Goal: Task Accomplishment & Management: Use online tool/utility

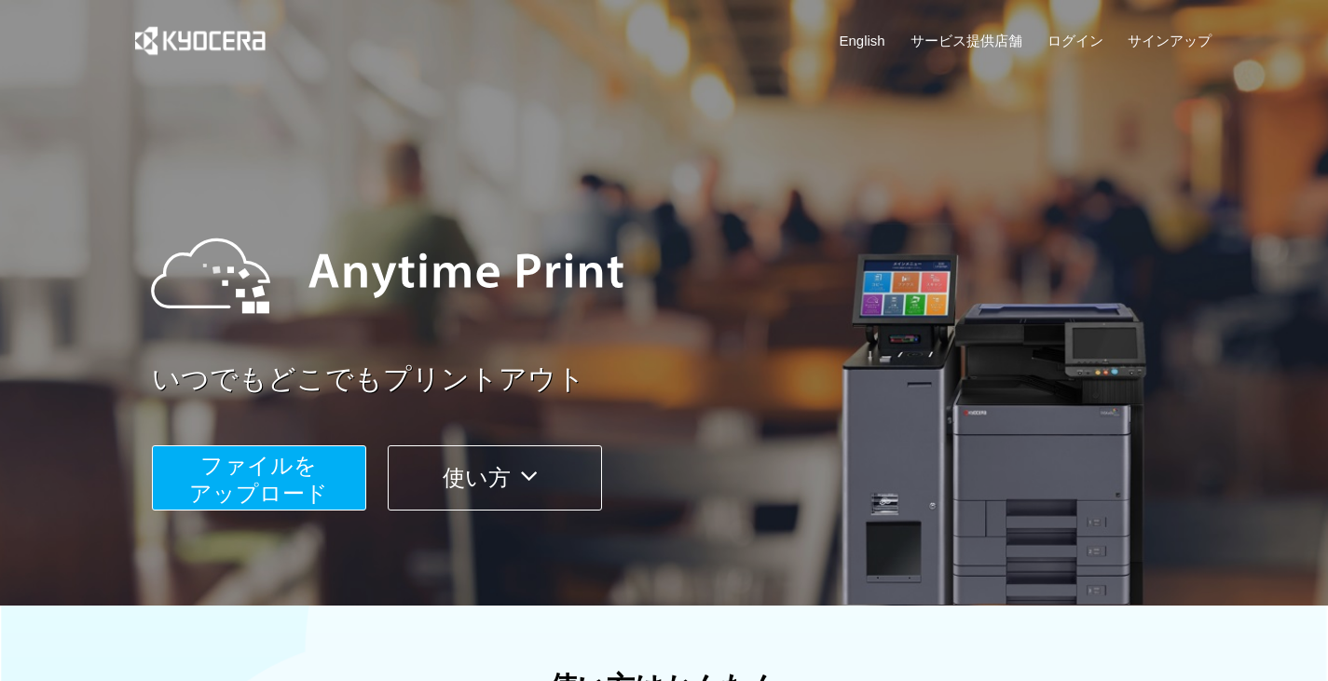
click at [290, 481] on span "ファイルを ​​アップロード" at bounding box center [258, 479] width 139 height 53
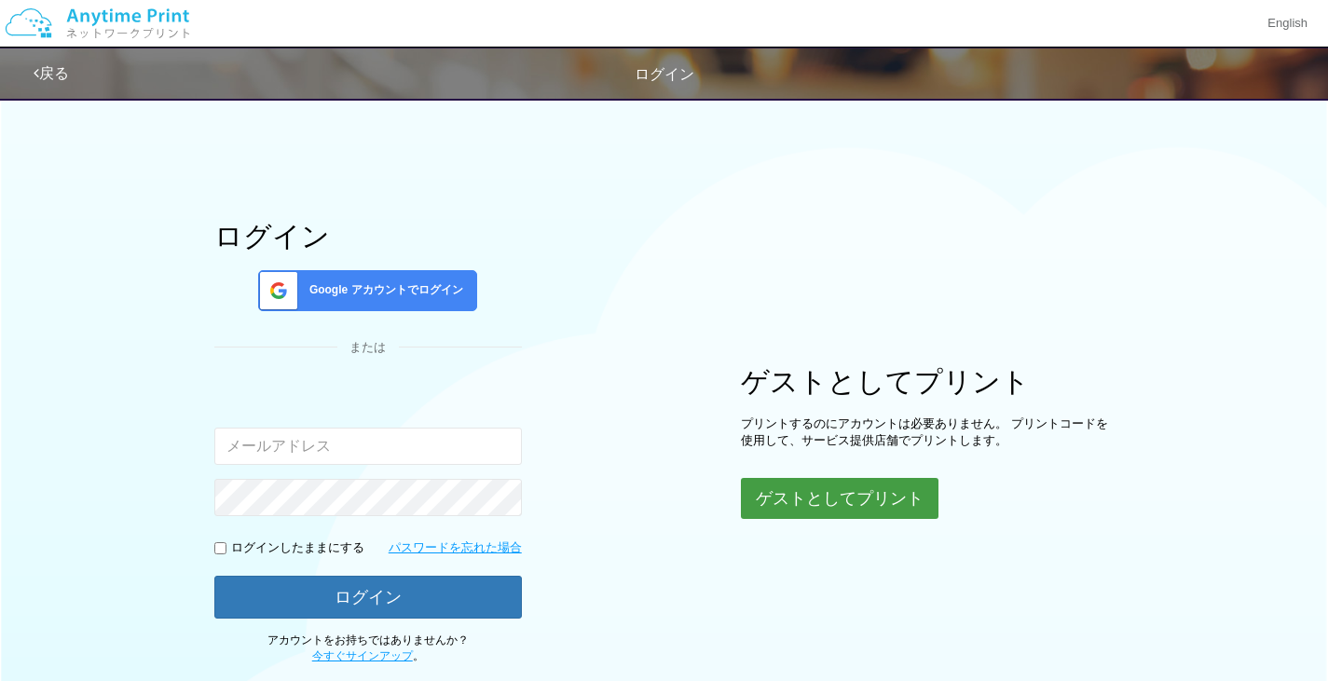
click at [862, 505] on button "ゲストとしてプリント" at bounding box center [840, 498] width 198 height 41
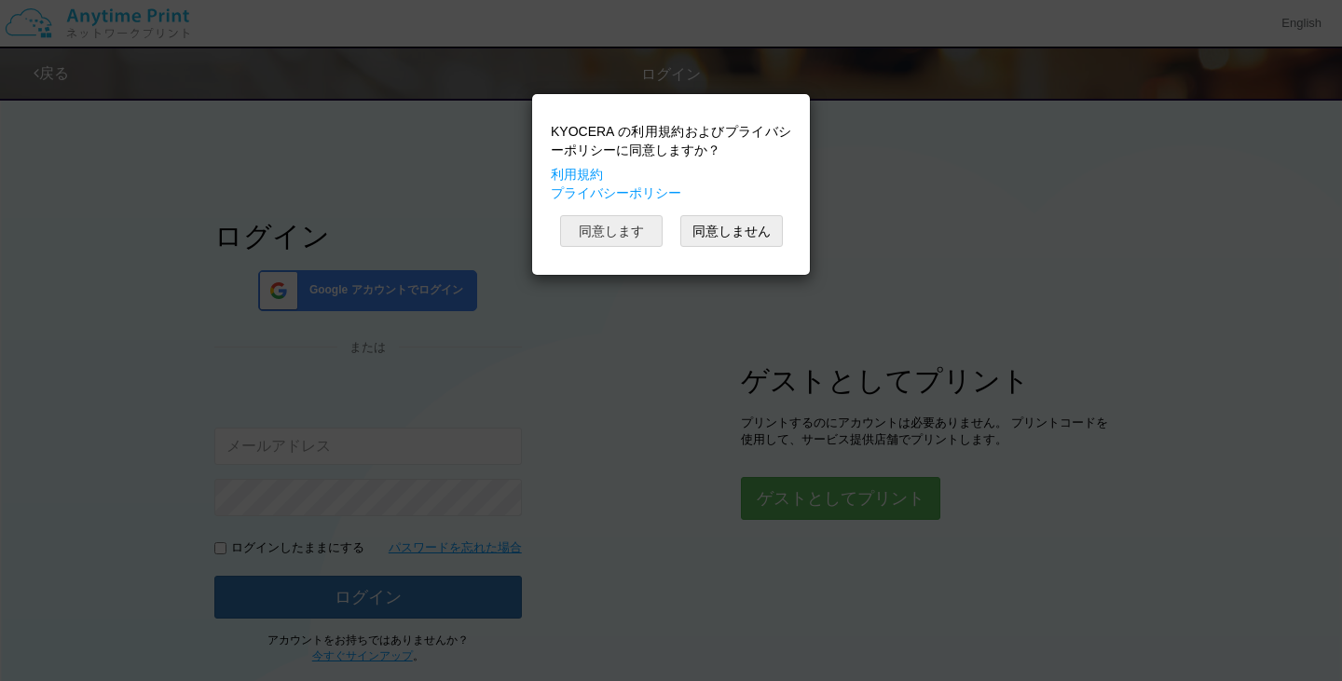
click at [625, 234] on button "同意します" at bounding box center [611, 231] width 103 height 32
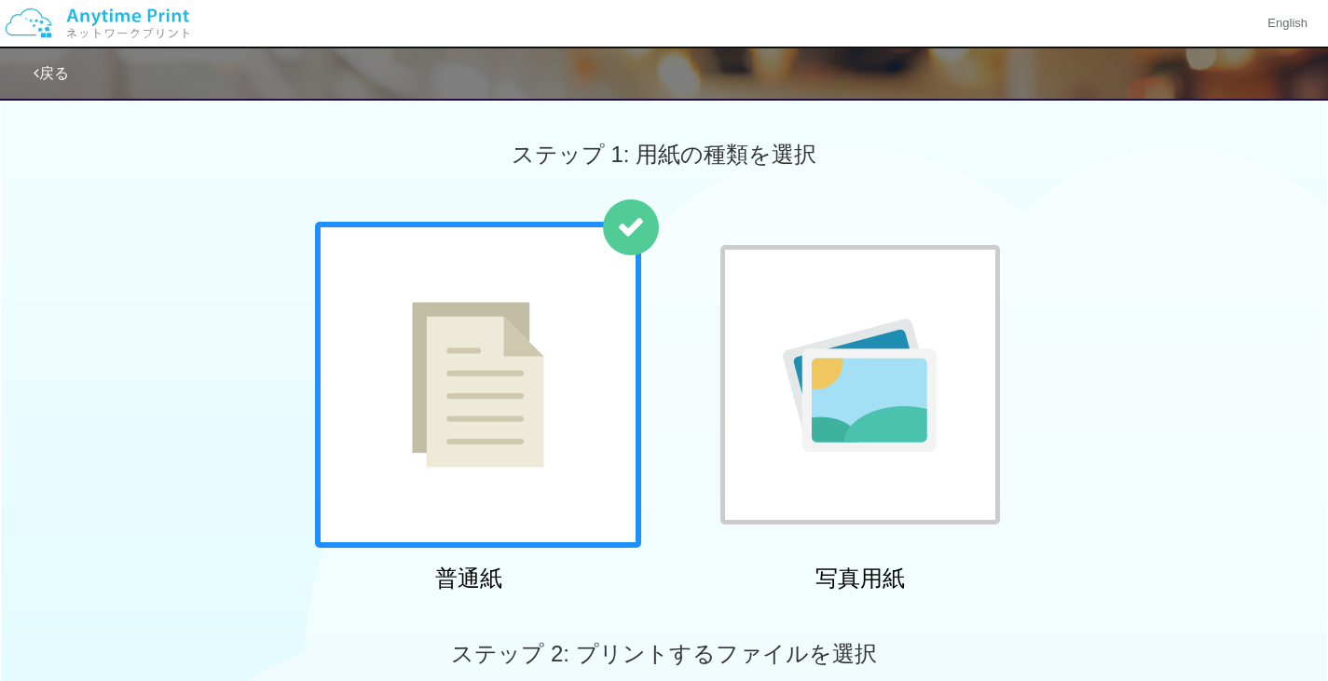
click at [487, 446] on img at bounding box center [478, 385] width 132 height 166
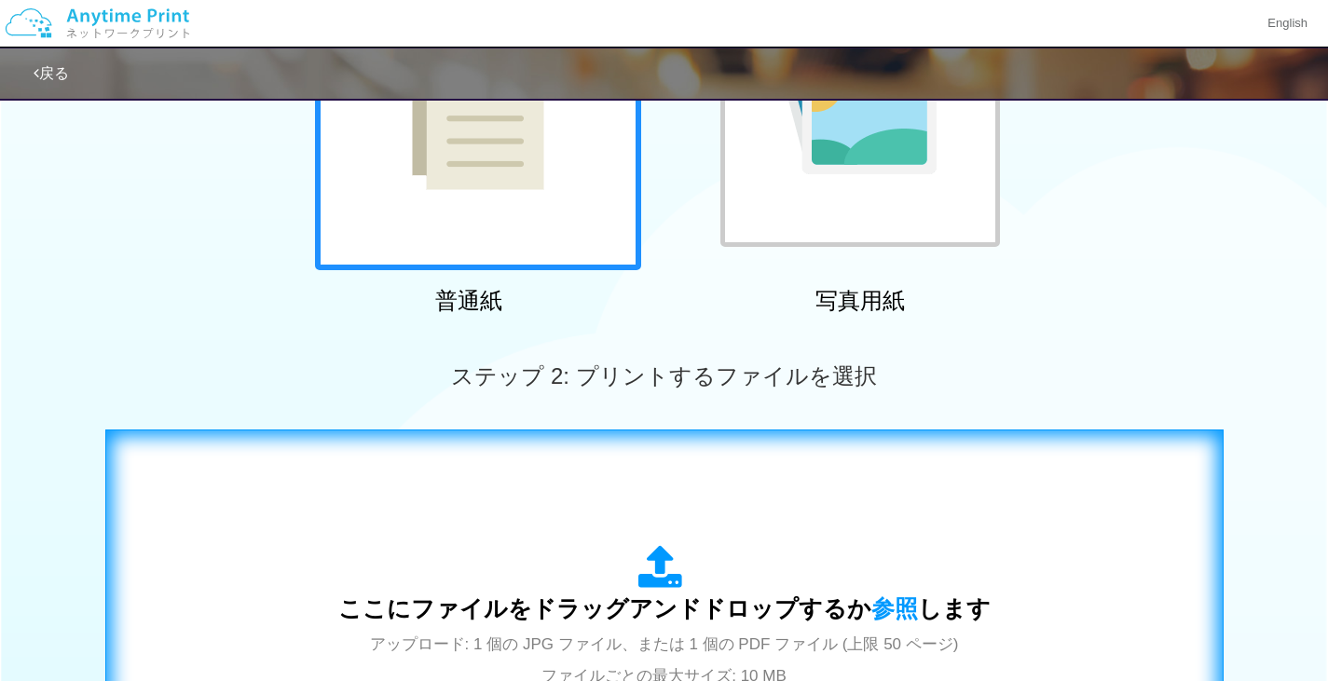
scroll to position [279, 0]
click at [885, 610] on span "参照" at bounding box center [895, 608] width 47 height 26
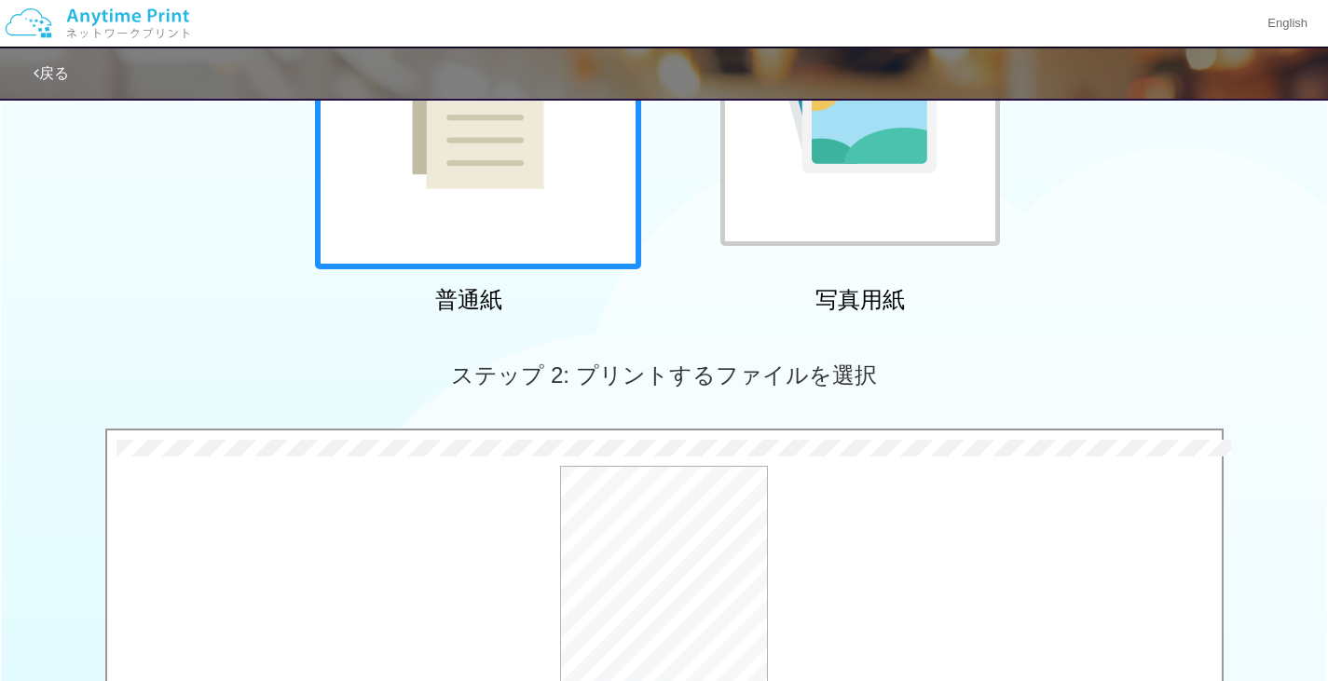
click at [483, 226] on div at bounding box center [478, 106] width 326 height 326
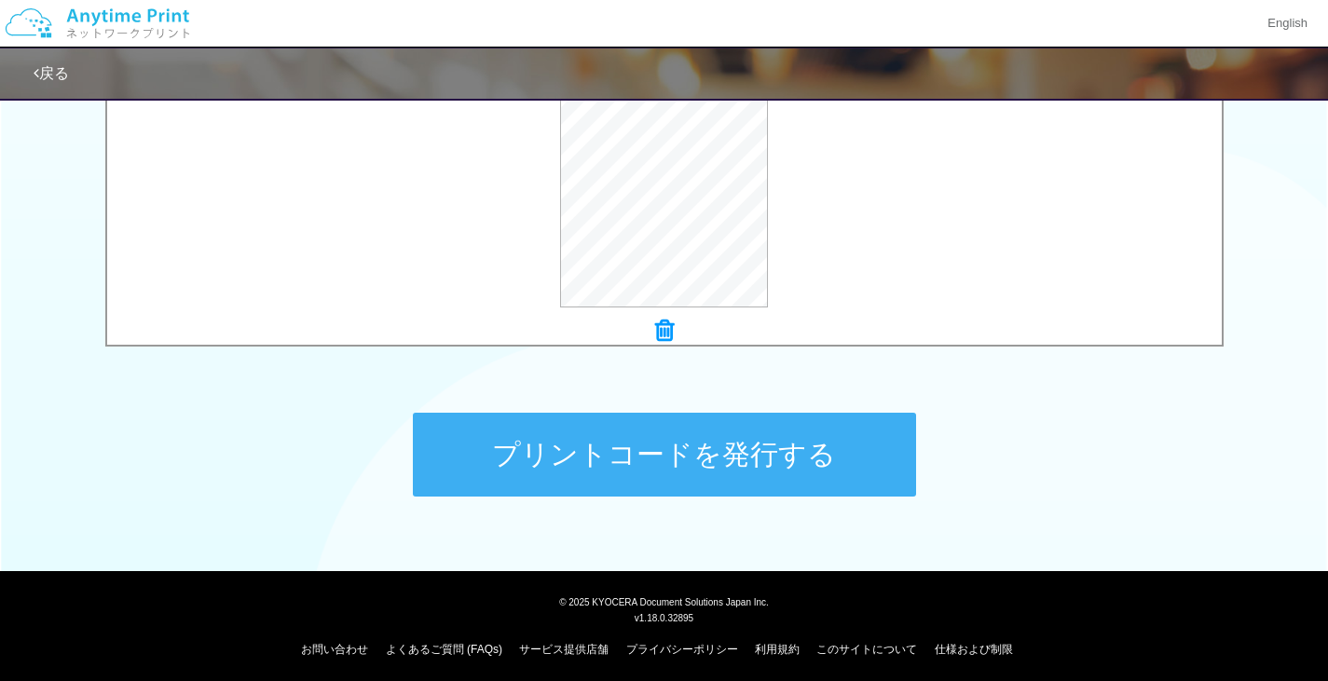
scroll to position [736, 0]
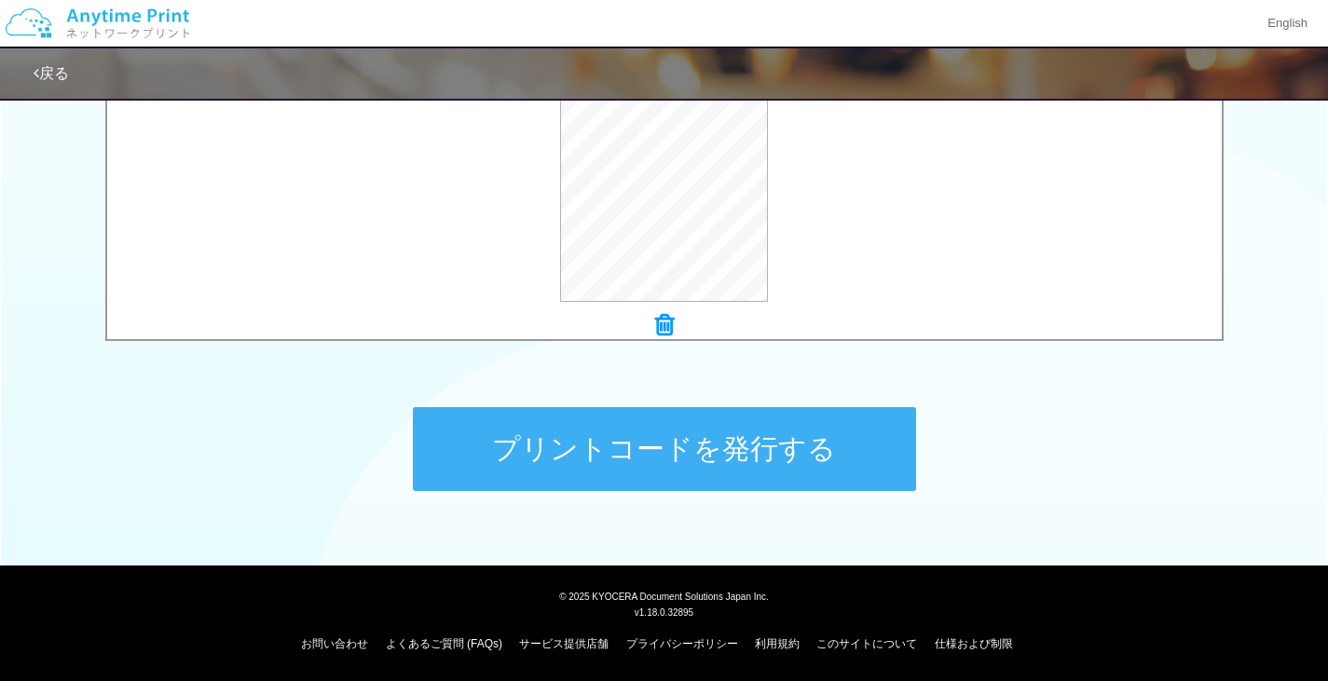
click at [666, 319] on icon at bounding box center [664, 325] width 19 height 24
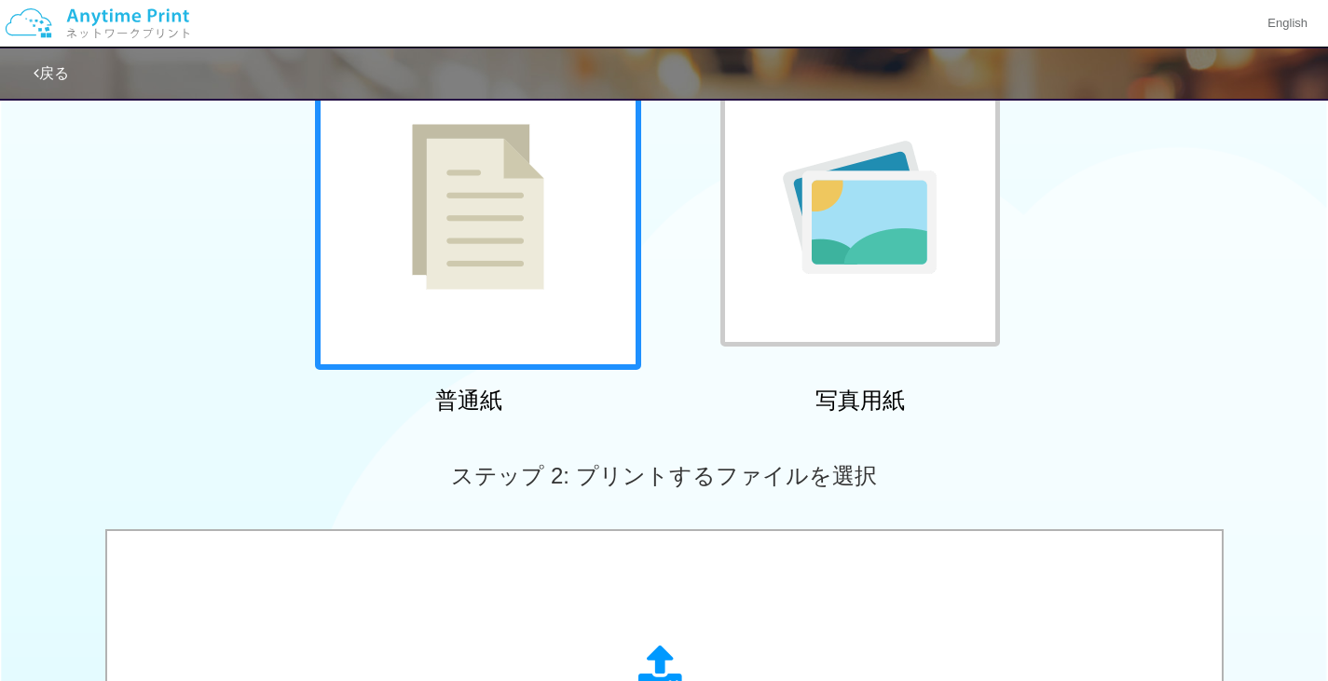
scroll to position [178, 0]
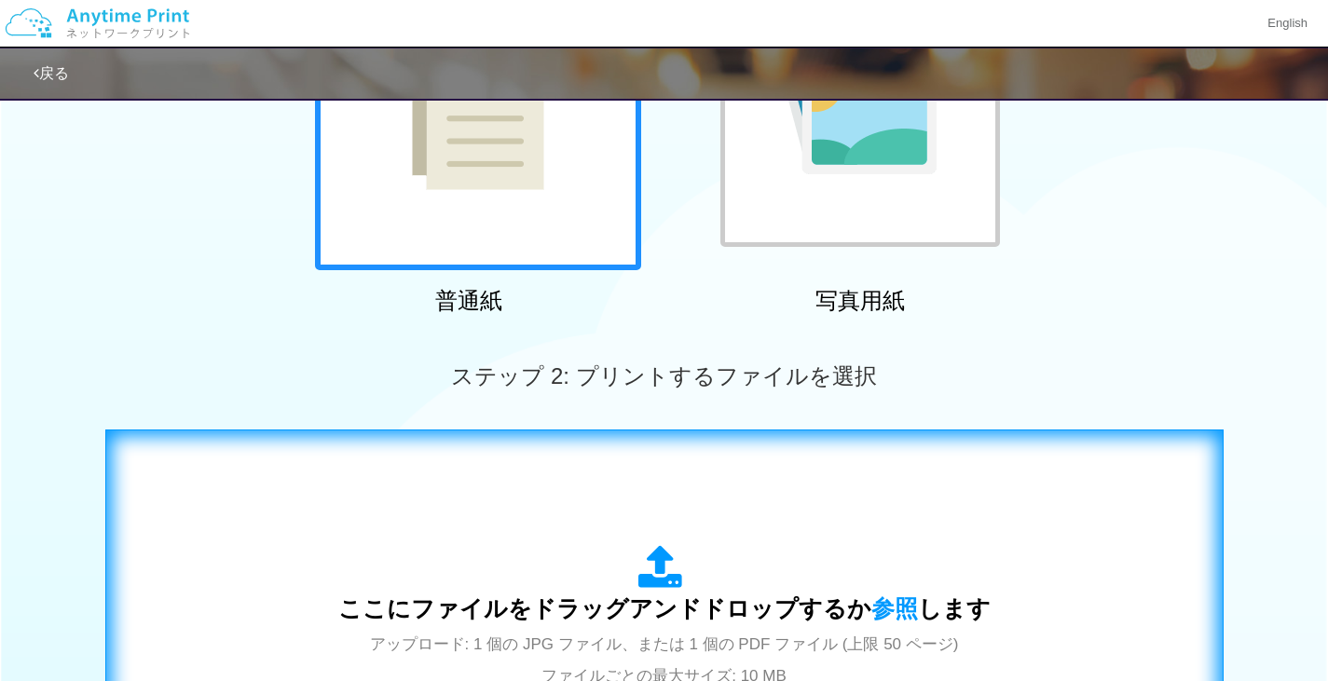
scroll to position [279, 0]
click at [896, 611] on span "参照" at bounding box center [895, 608] width 47 height 26
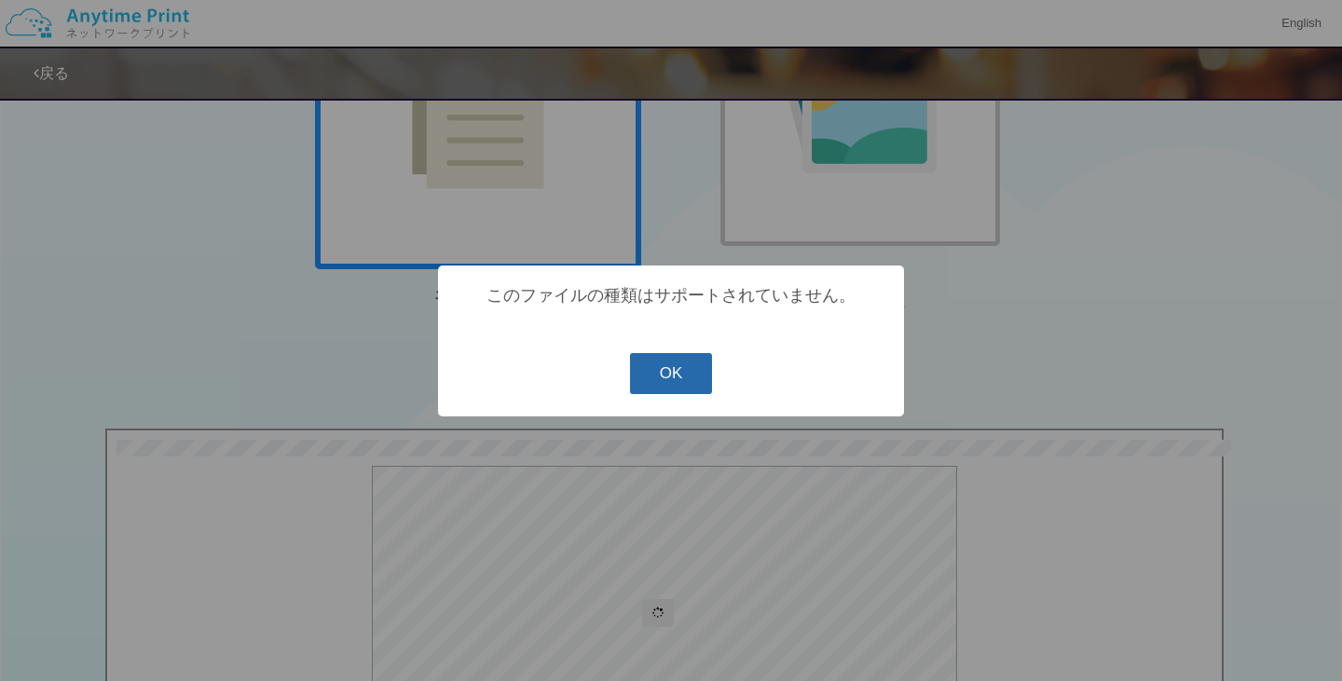
click at [681, 368] on button "OK" at bounding box center [671, 373] width 83 height 41
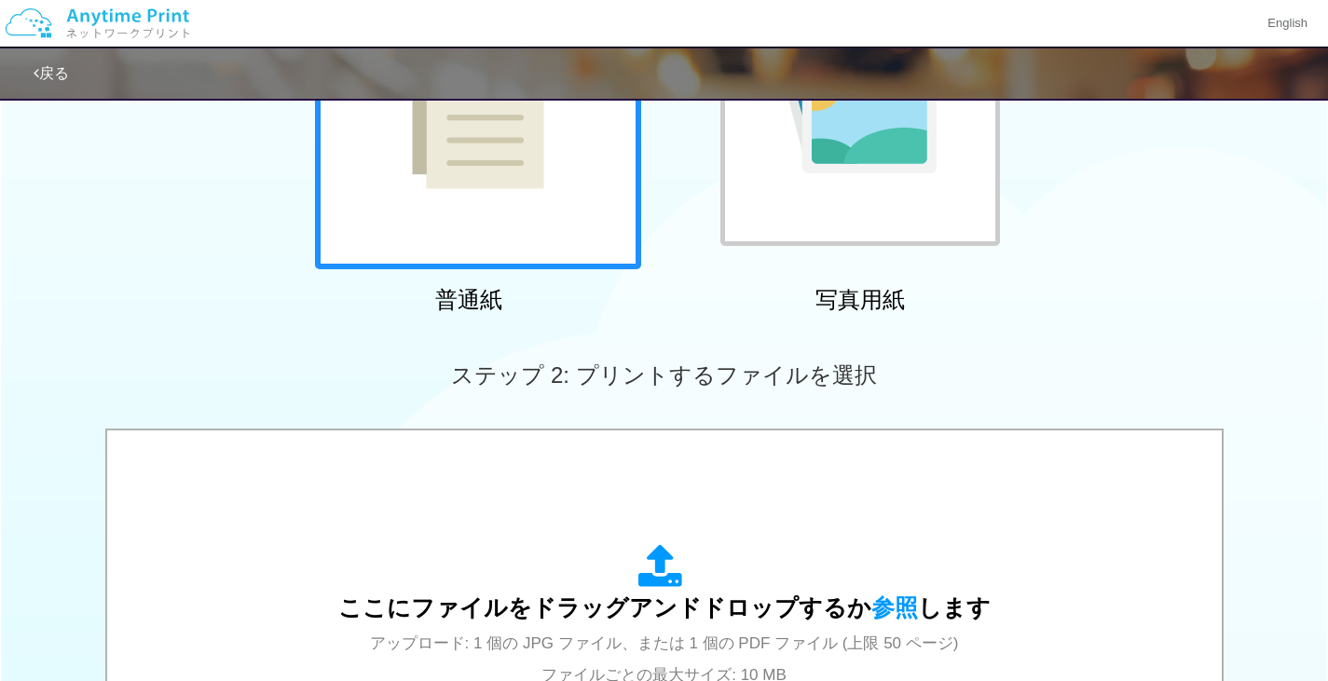
click at [581, 227] on div at bounding box center [478, 106] width 326 height 326
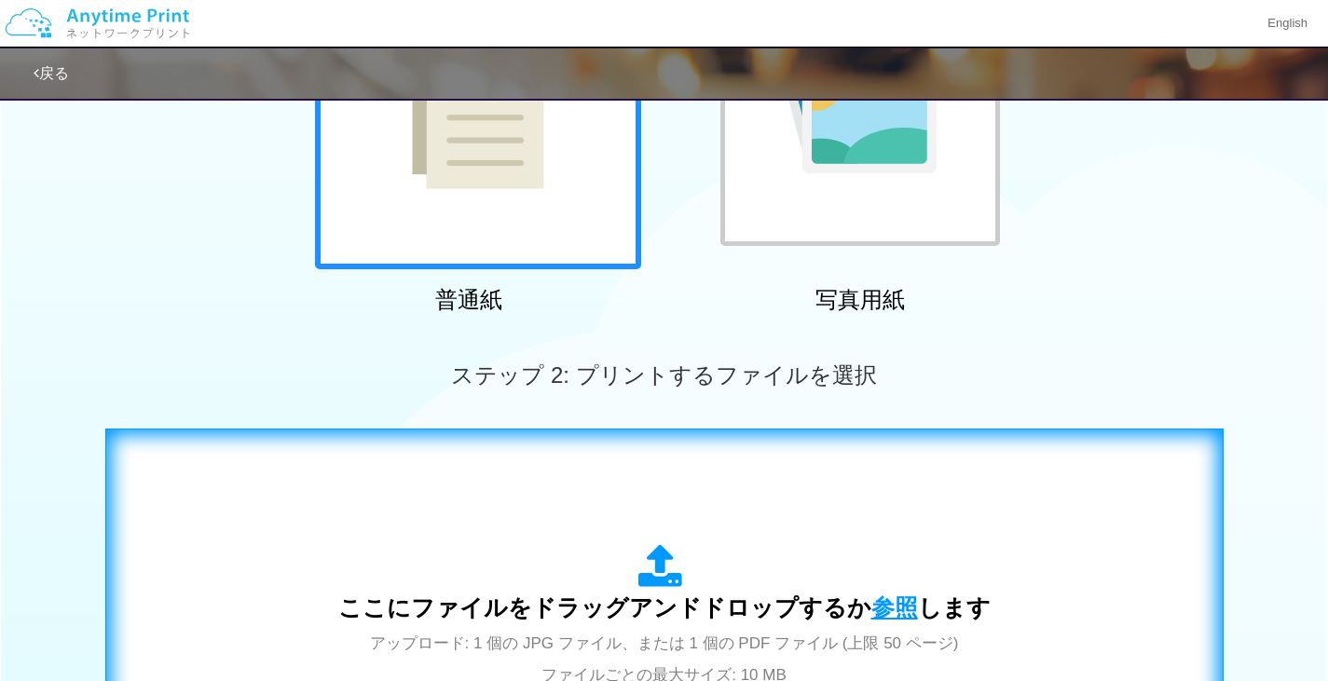
click at [888, 606] on span "参照" at bounding box center [895, 608] width 47 height 26
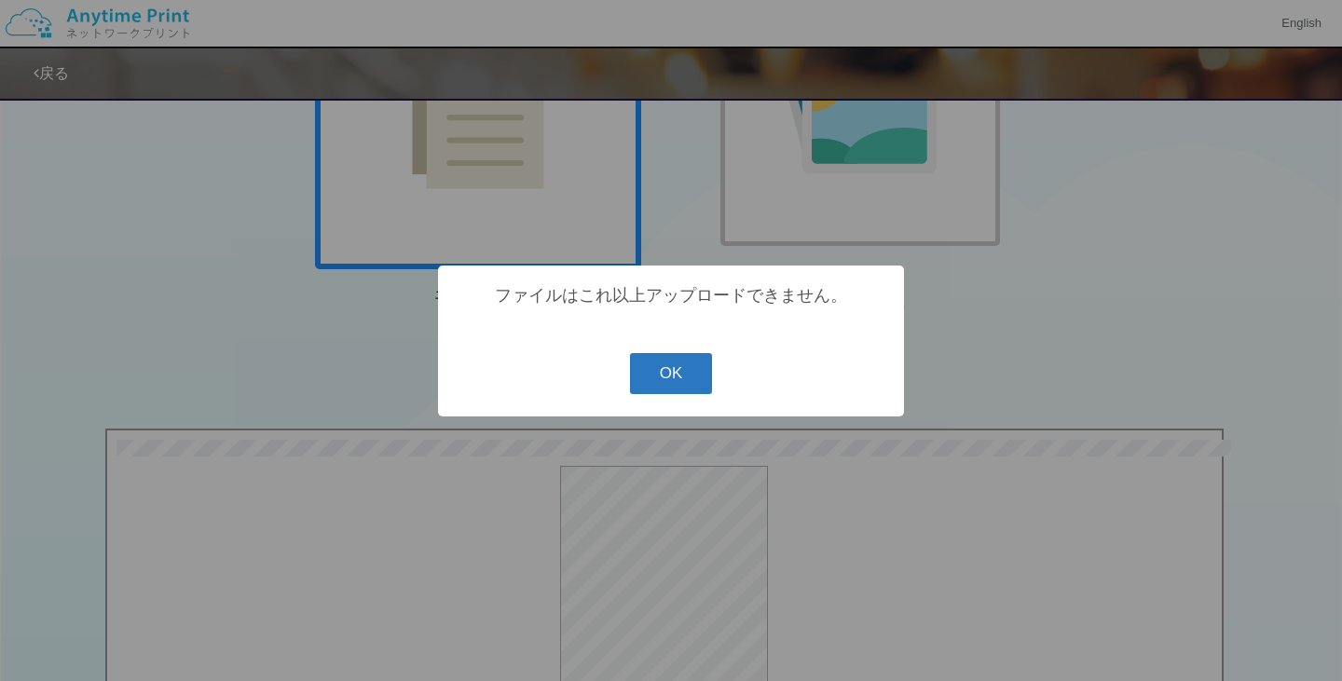
click at [666, 386] on button "OK" at bounding box center [671, 373] width 83 height 41
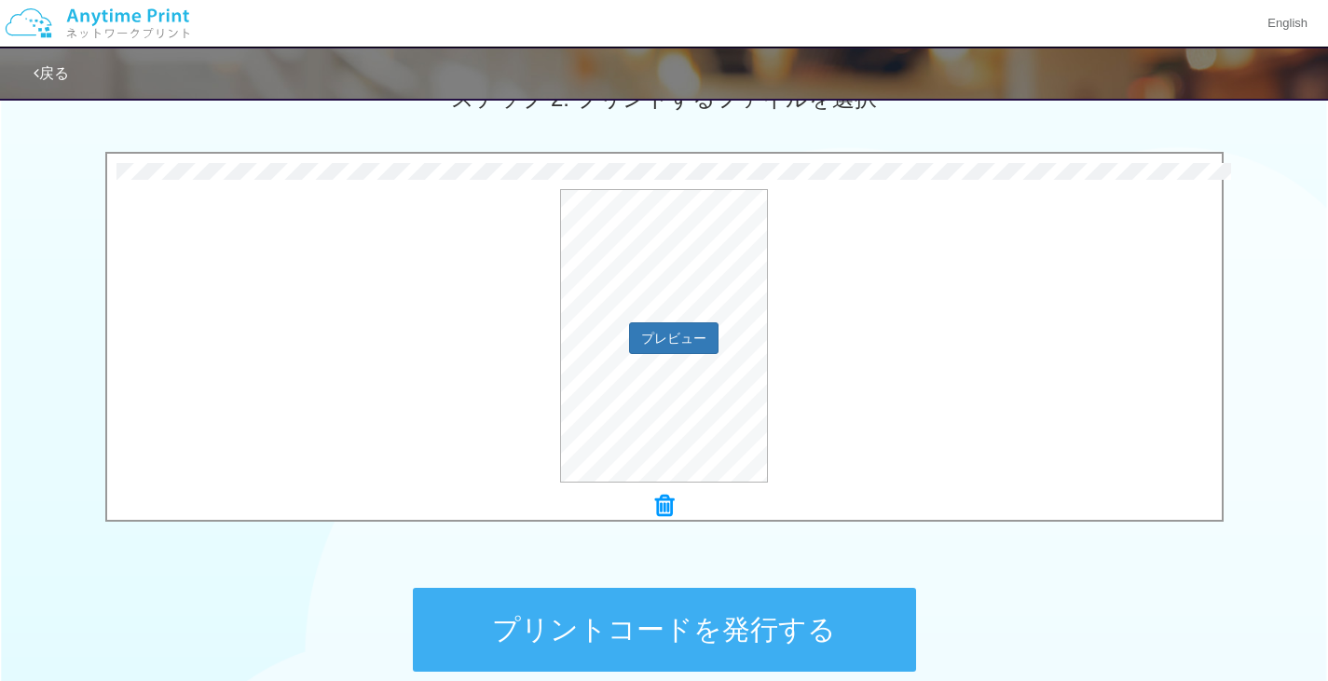
scroll to position [556, 0]
click at [676, 339] on button "プレビュー" at bounding box center [673, 338] width 88 height 30
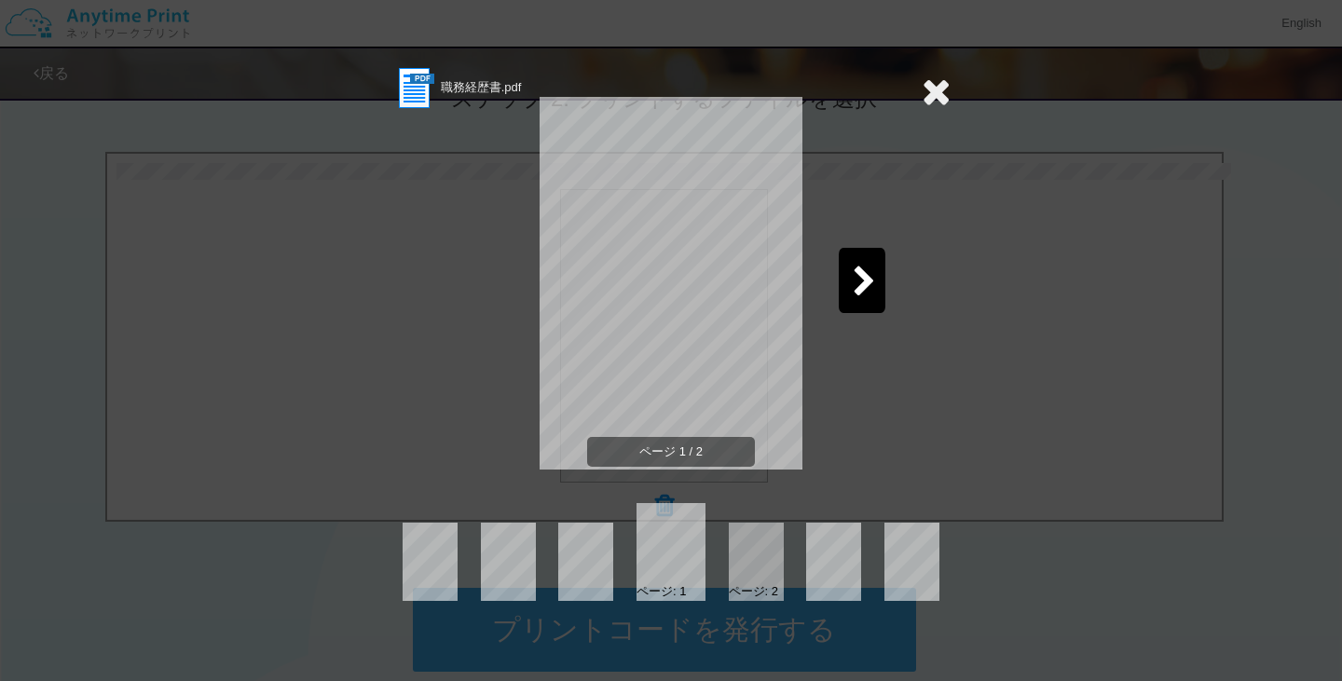
click at [866, 291] on icon at bounding box center [864, 283] width 23 height 33
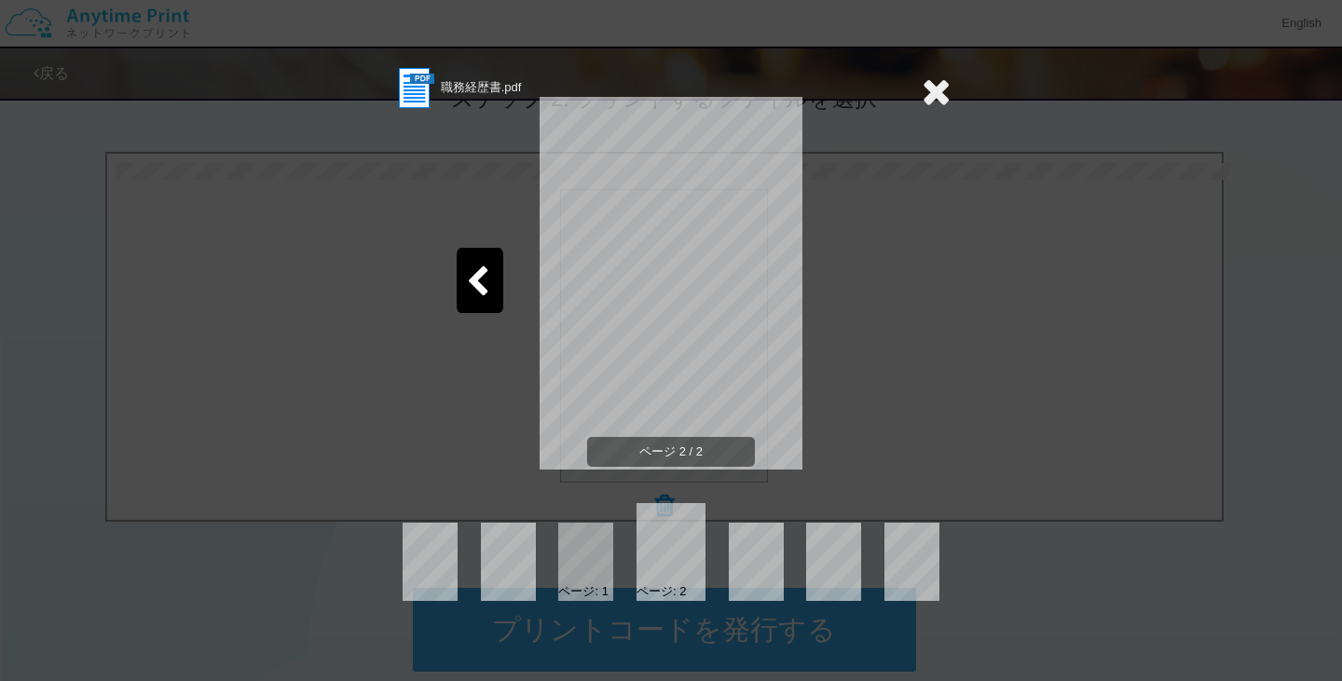
click at [932, 90] on icon at bounding box center [936, 91] width 29 height 37
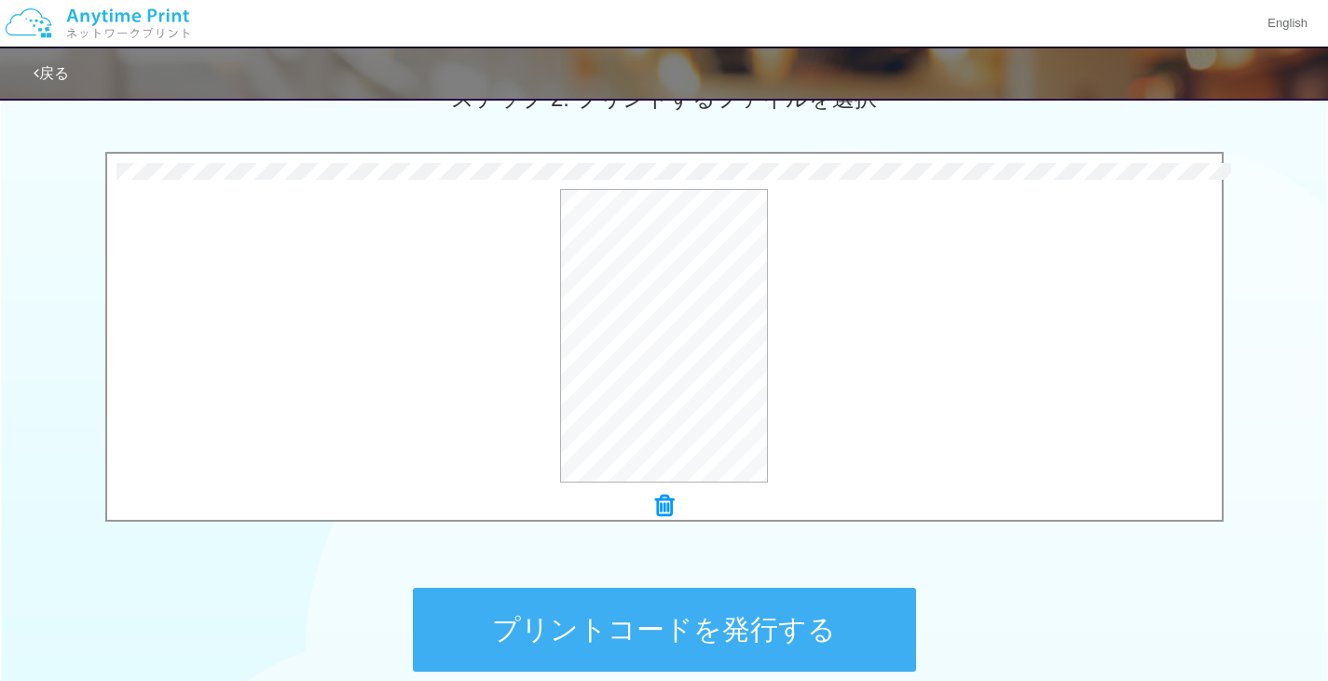
click at [707, 638] on button "プリントコードを発行する" at bounding box center [664, 630] width 503 height 84
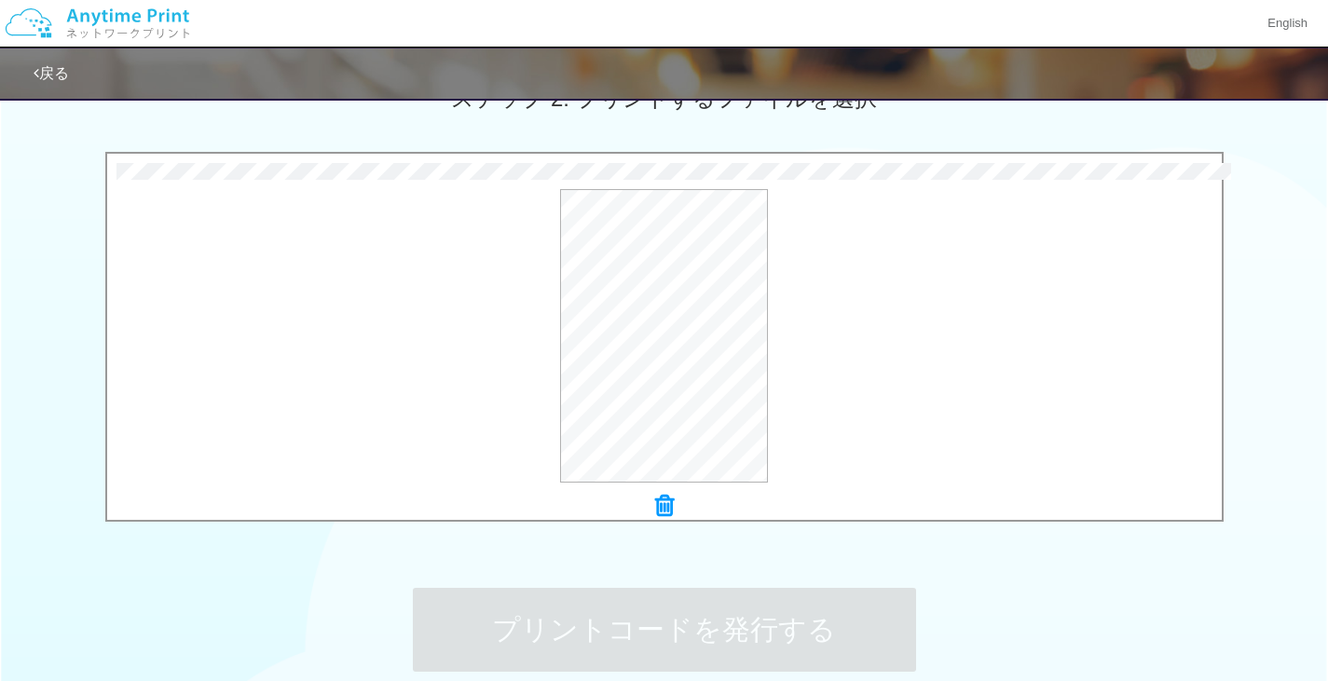
scroll to position [0, 0]
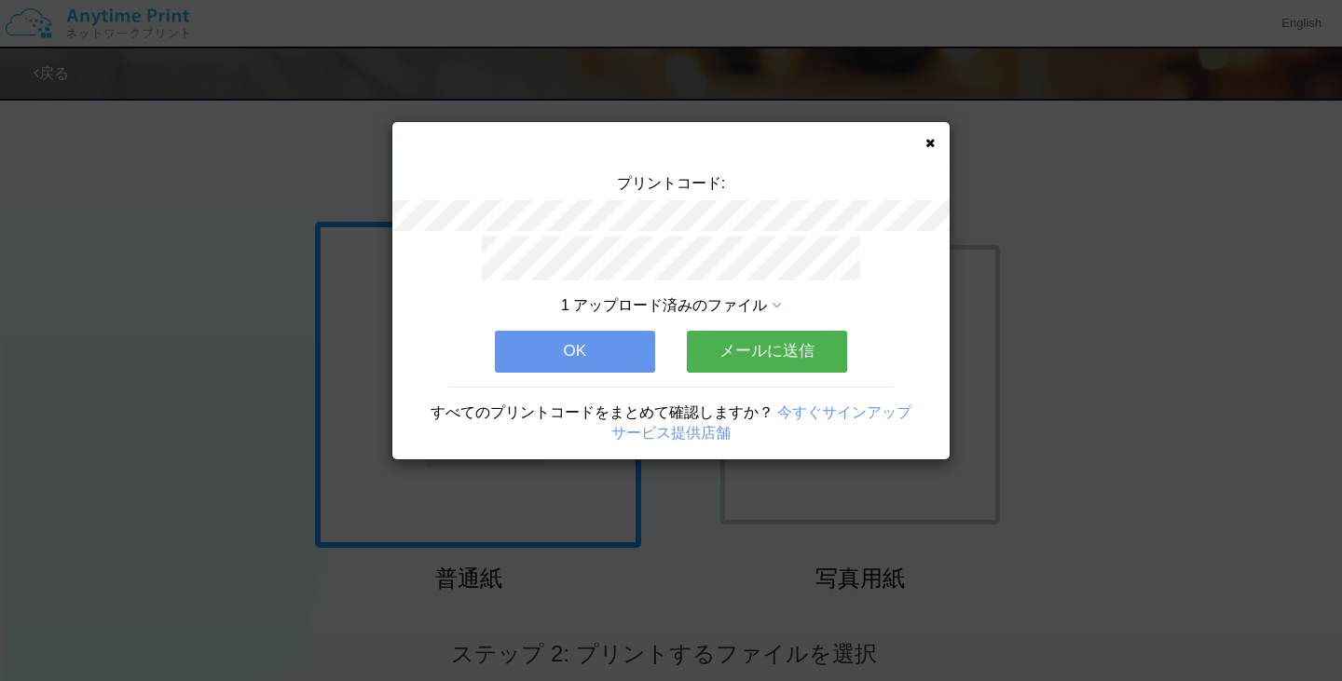
click at [564, 339] on button "OK" at bounding box center [575, 351] width 160 height 41
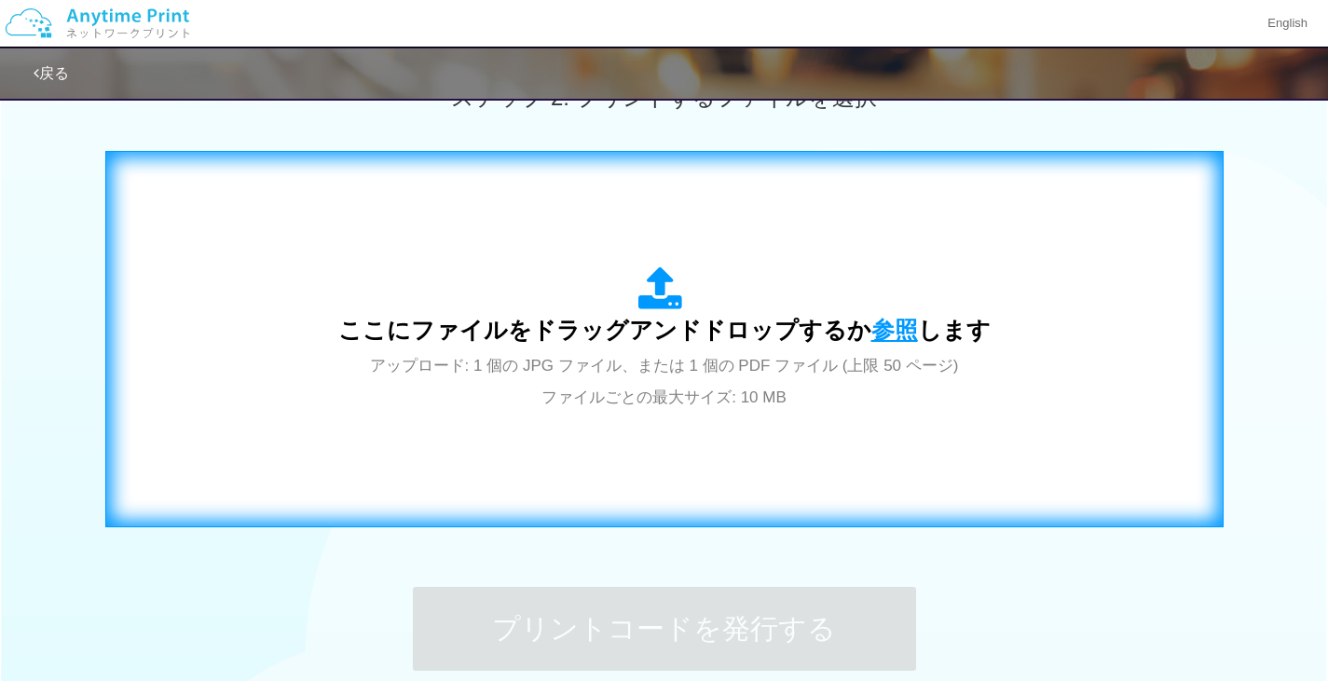
scroll to position [557, 0]
click at [885, 323] on span "参照" at bounding box center [895, 329] width 47 height 26
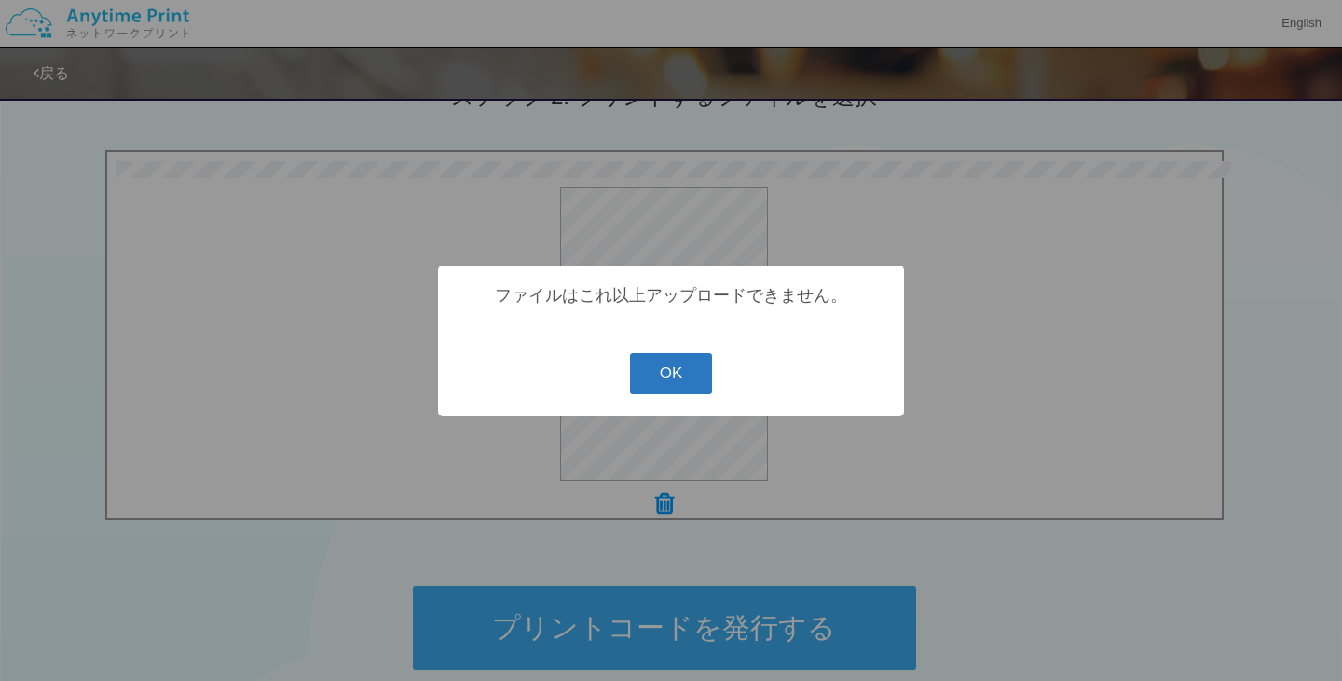
click at [698, 390] on button "OK" at bounding box center [671, 373] width 83 height 41
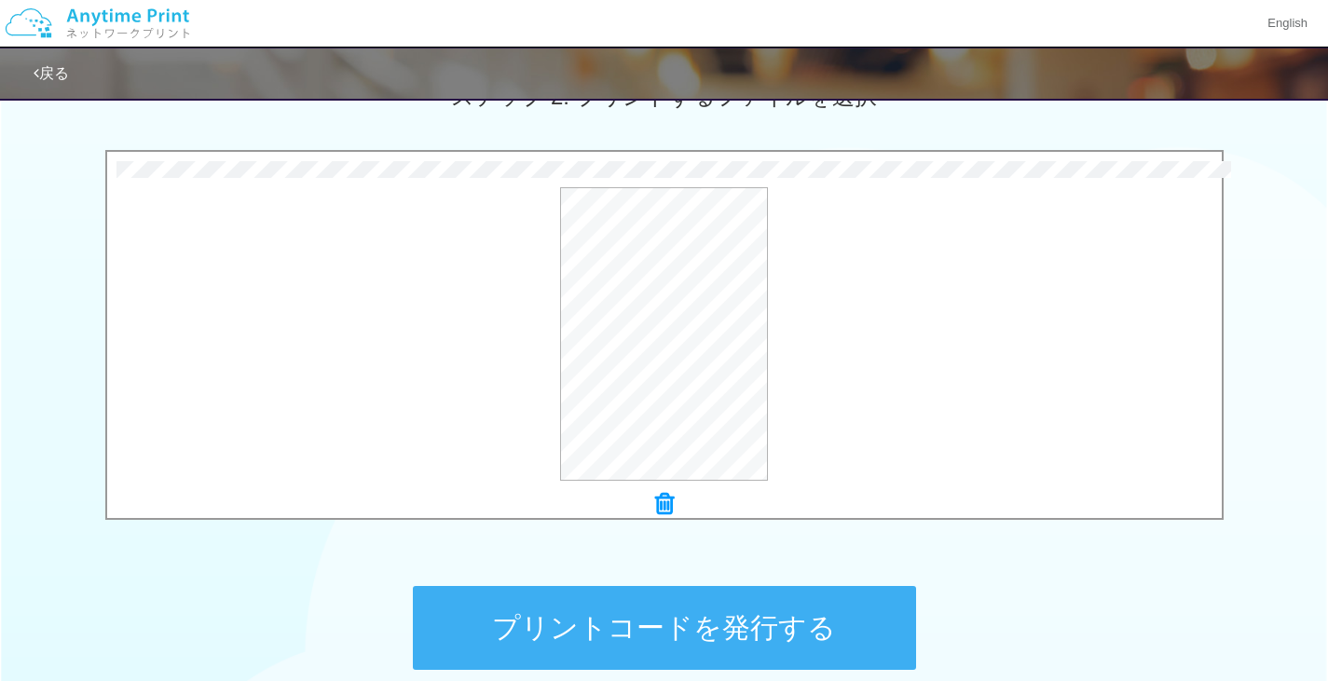
click at [681, 624] on button "プリントコードを発行する" at bounding box center [664, 628] width 503 height 84
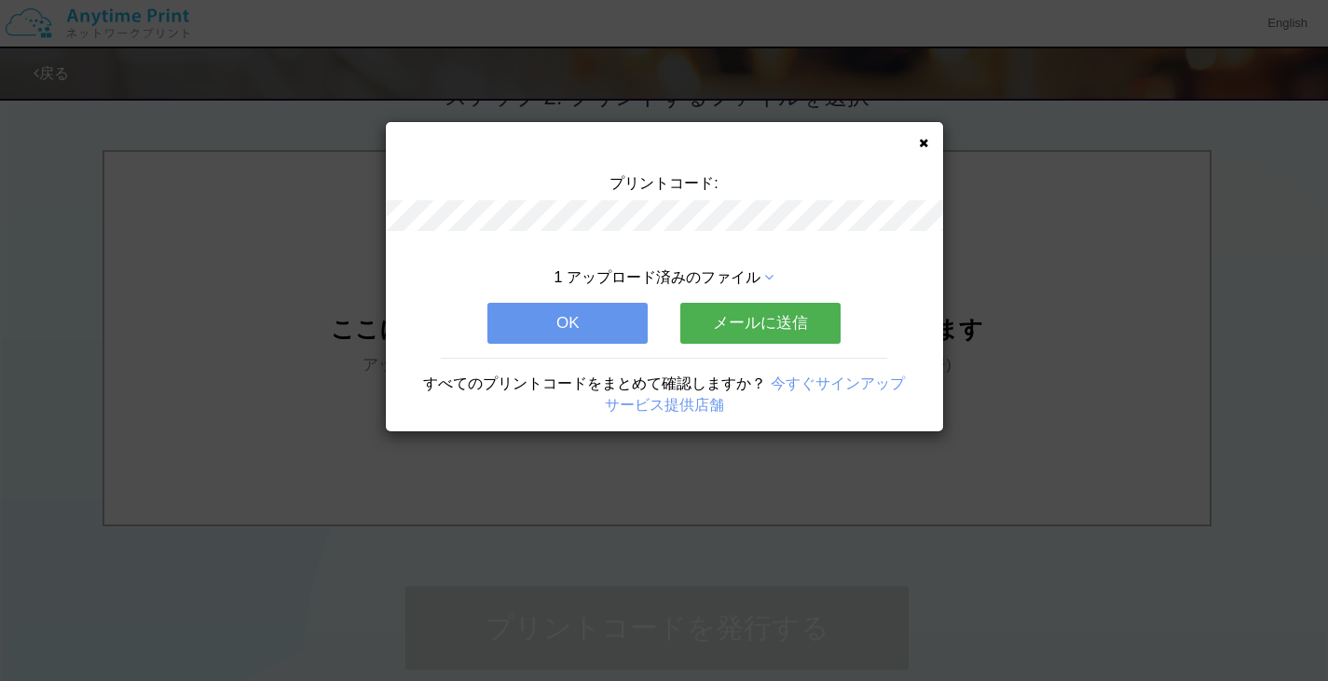
scroll to position [0, 0]
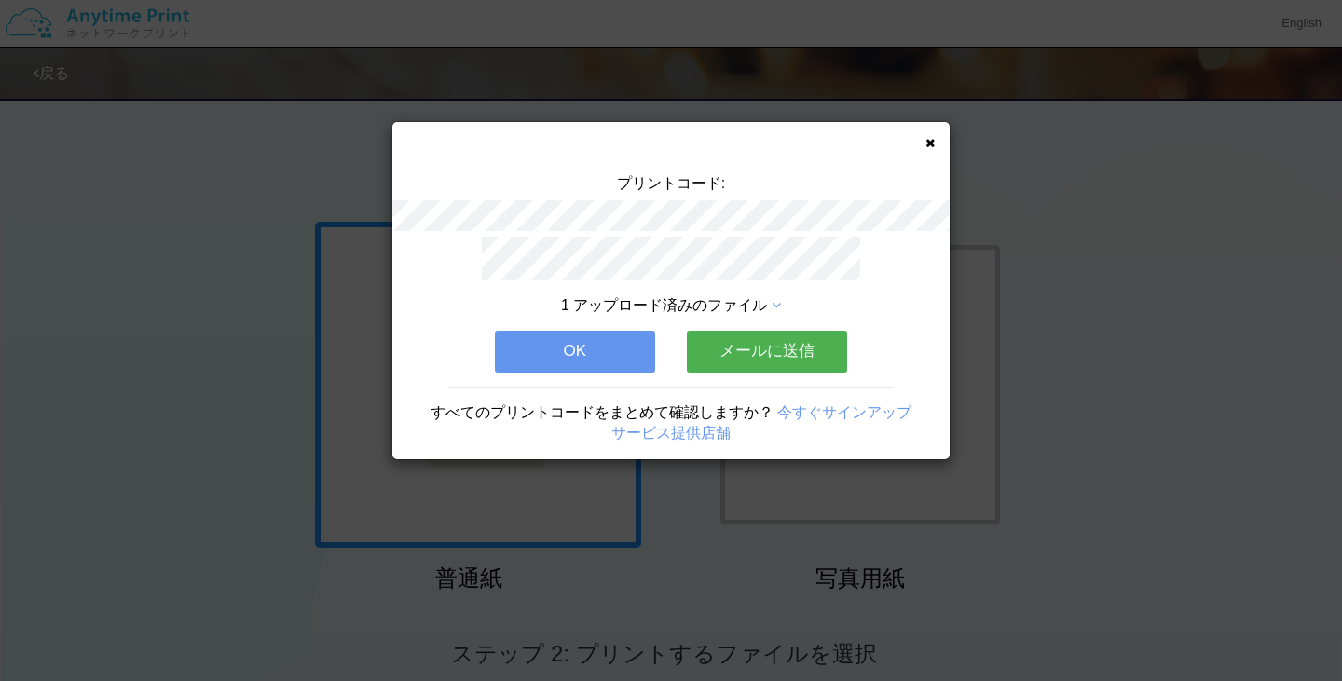
click at [558, 347] on button "OK" at bounding box center [575, 351] width 160 height 41
